Goal: Find specific page/section: Find specific page/section

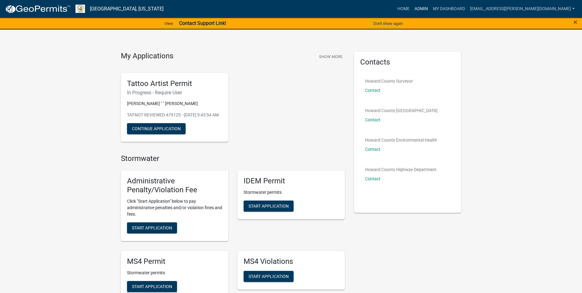
click at [430, 10] on link "Admin" at bounding box center [421, 9] width 18 height 12
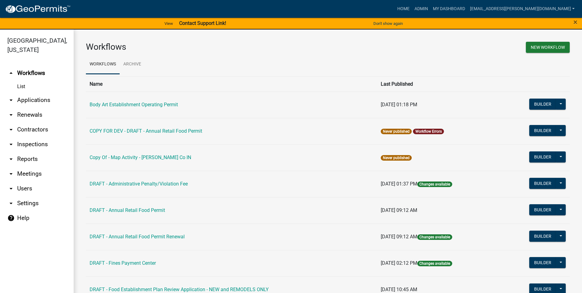
click at [170, 104] on link "Body Art Establishment Operating Permit" at bounding box center [134, 104] width 88 height 6
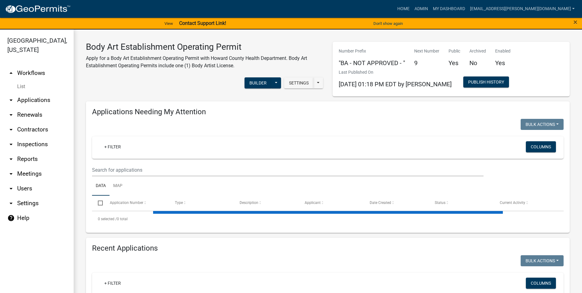
select select "3: 100"
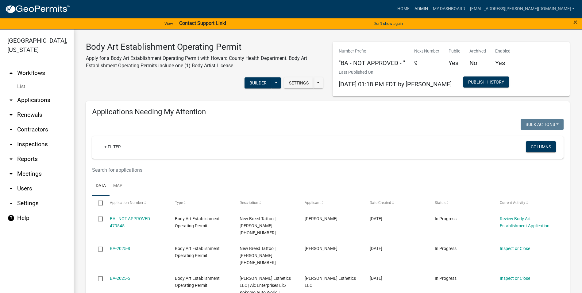
click at [430, 6] on link "Admin" at bounding box center [421, 9] width 18 height 12
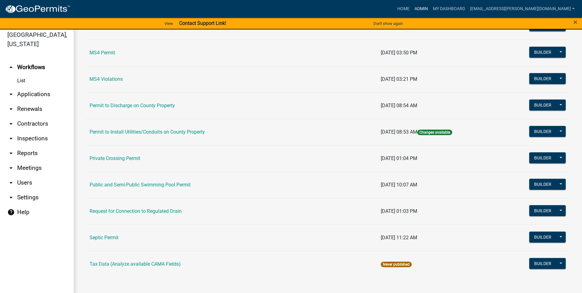
scroll to position [7, 0]
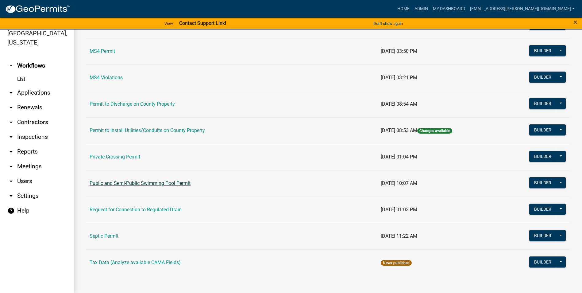
click at [178, 182] on link "Public and Semi-Public Swimming Pool Permit" at bounding box center [140, 183] width 101 height 6
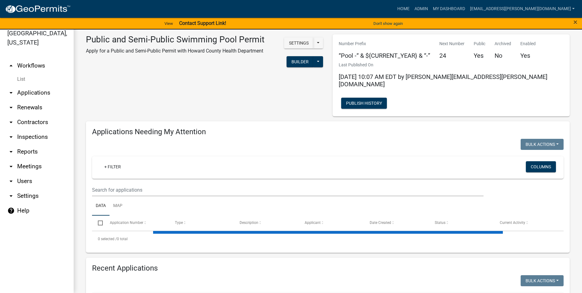
select select "3: 100"
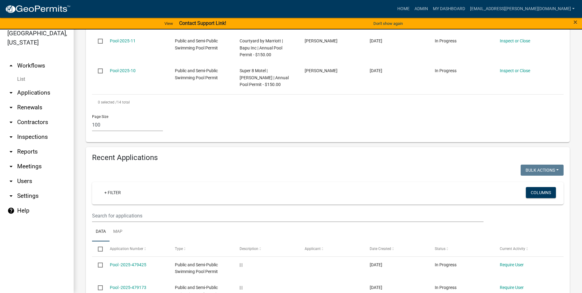
scroll to position [644, 0]
